Goal: Obtain resource: Obtain resource

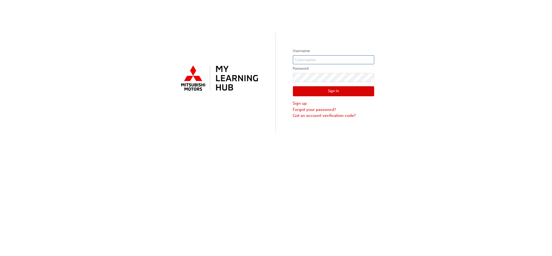
type input "[PERSON_NAME][EMAIL_ADDRESS][DOMAIN_NAME]"
click at [315, 91] on button "Sign In" at bounding box center [333, 91] width 81 height 10
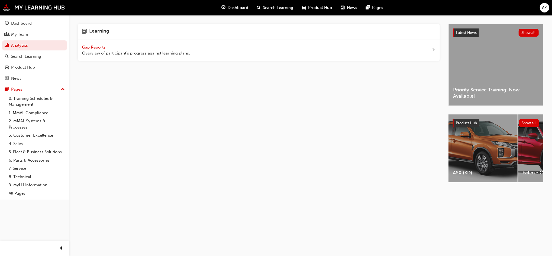
click at [324, 7] on span "Product Hub" at bounding box center [321, 8] width 24 height 6
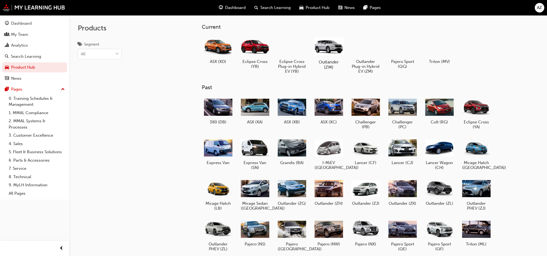
click at [331, 41] on div at bounding box center [329, 46] width 30 height 21
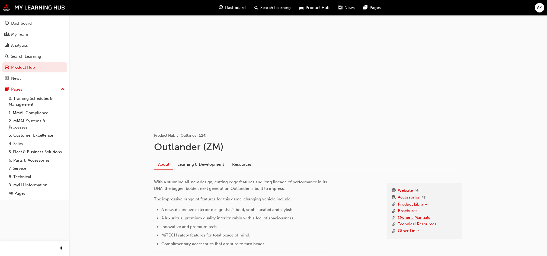
click at [424, 214] on link "Owner's Manuals" at bounding box center [414, 217] width 32 height 7
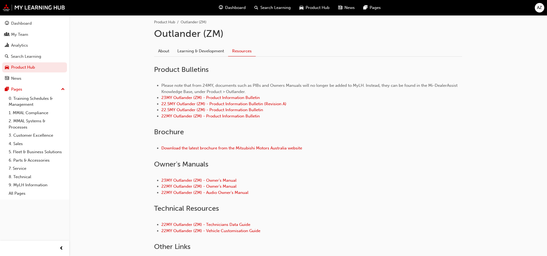
scroll to position [117, 0]
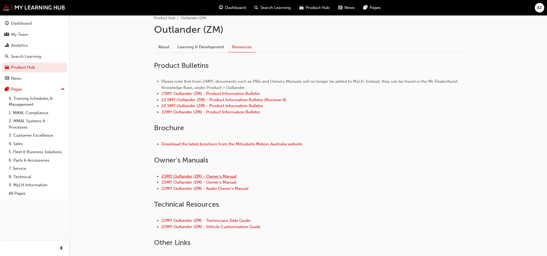
click at [227, 177] on link "23MY Outlander (ZM) - Owner's Manual" at bounding box center [198, 176] width 75 height 5
